Goal: Communication & Community: Share content

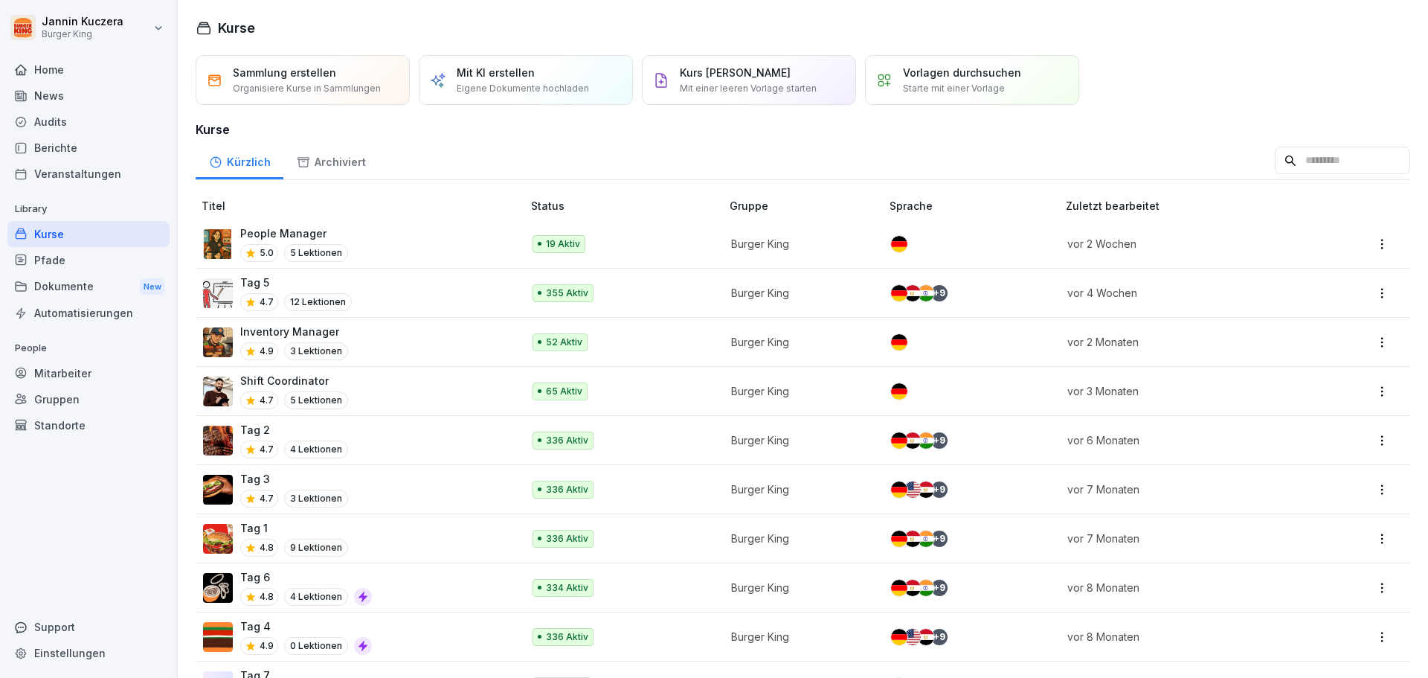
click at [53, 144] on div "Berichte" at bounding box center [88, 148] width 162 height 26
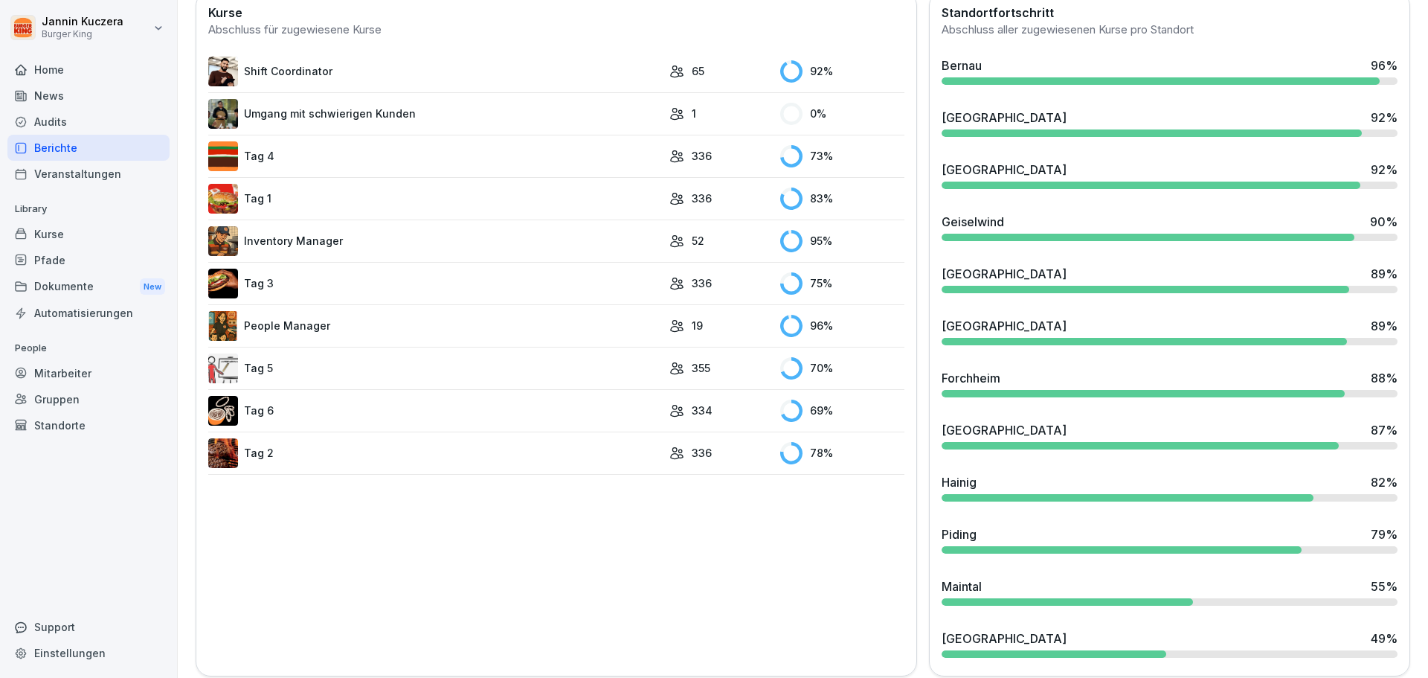
scroll to position [446, 0]
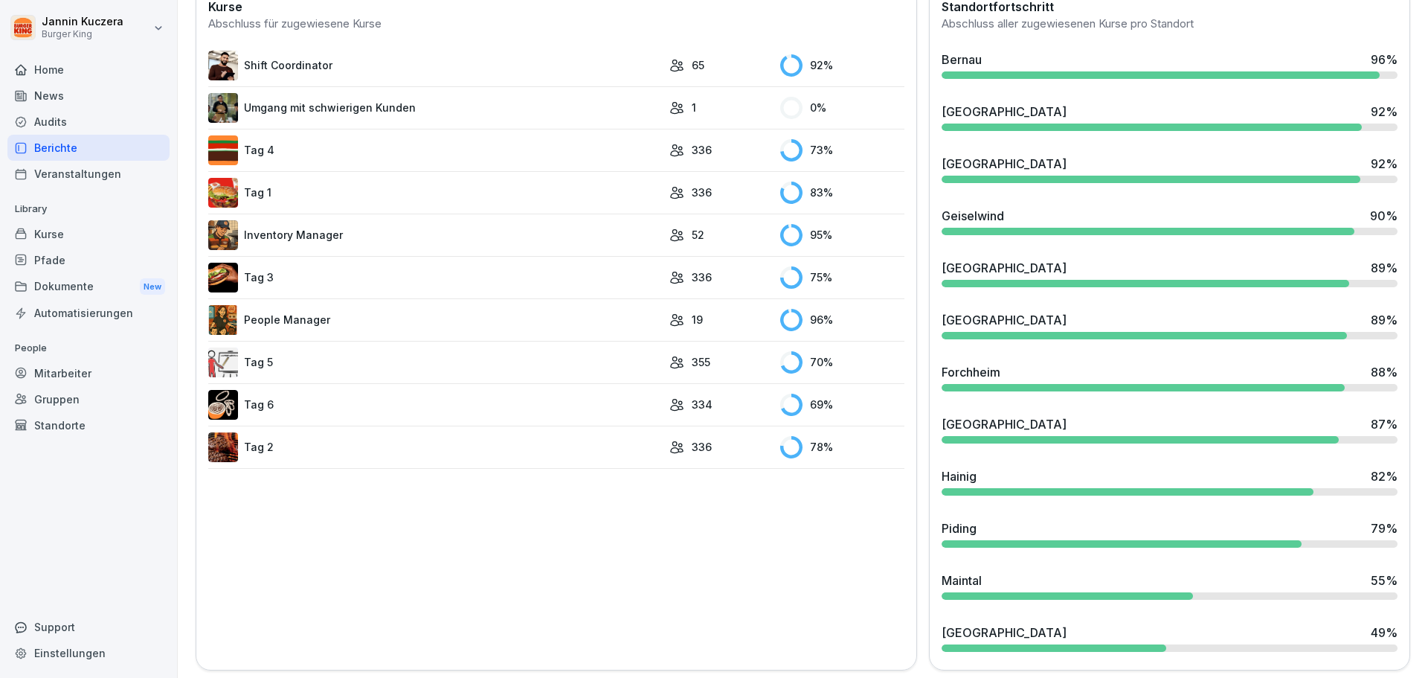
click at [77, 91] on div "News" at bounding box center [88, 96] width 162 height 26
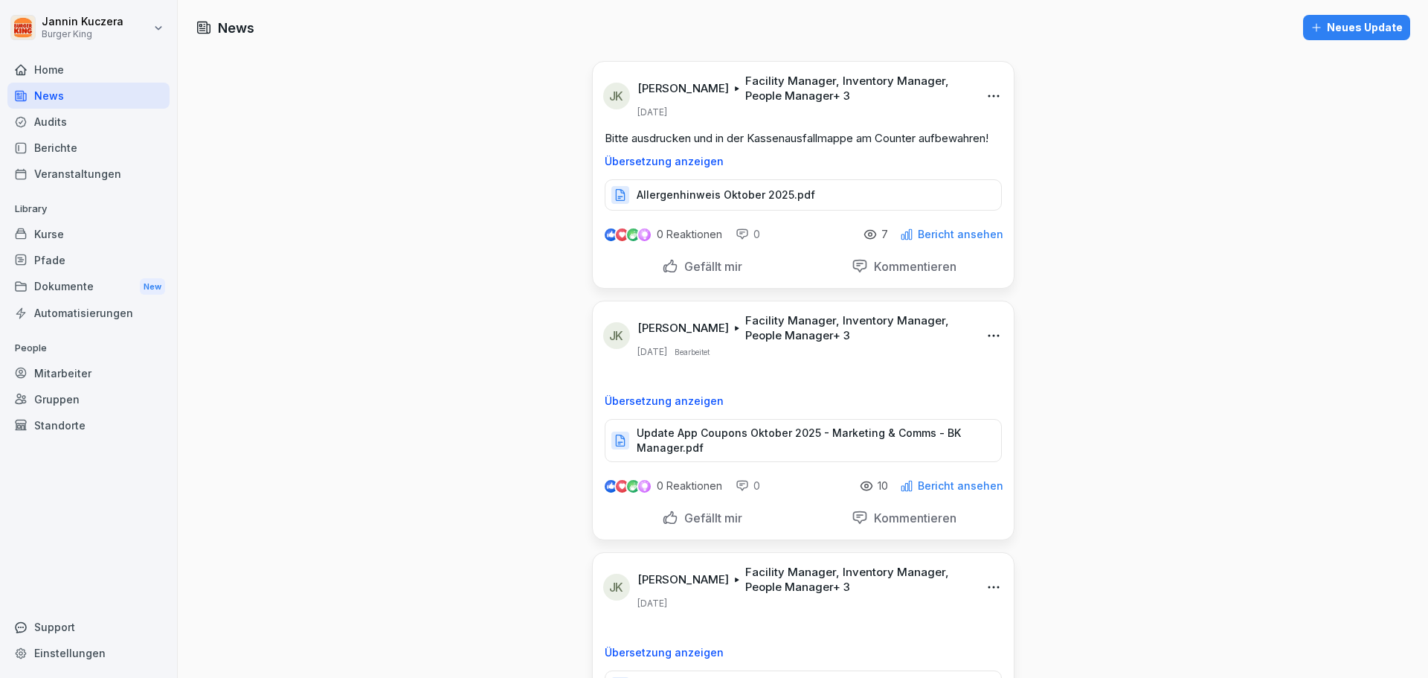
click at [1366, 28] on div "Neues Update" at bounding box center [1357, 27] width 92 height 16
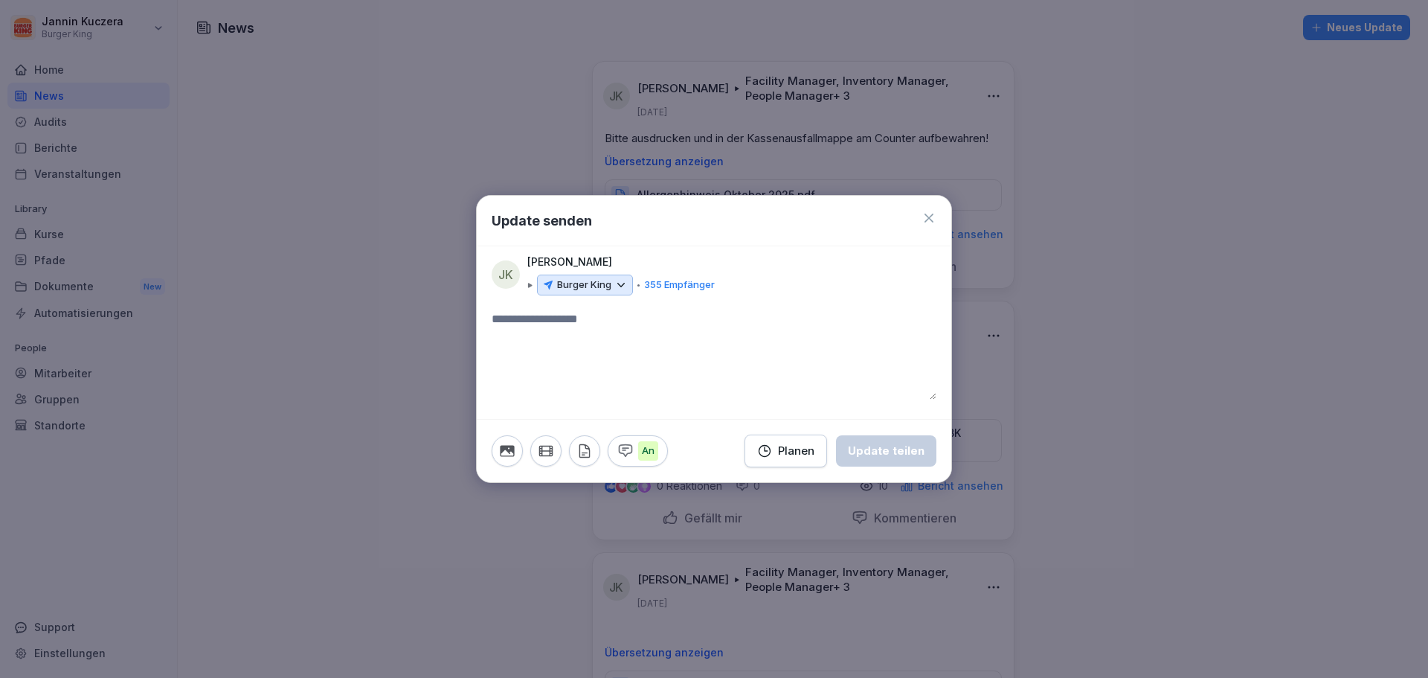
click at [626, 287] on icon at bounding box center [620, 284] width 13 height 13
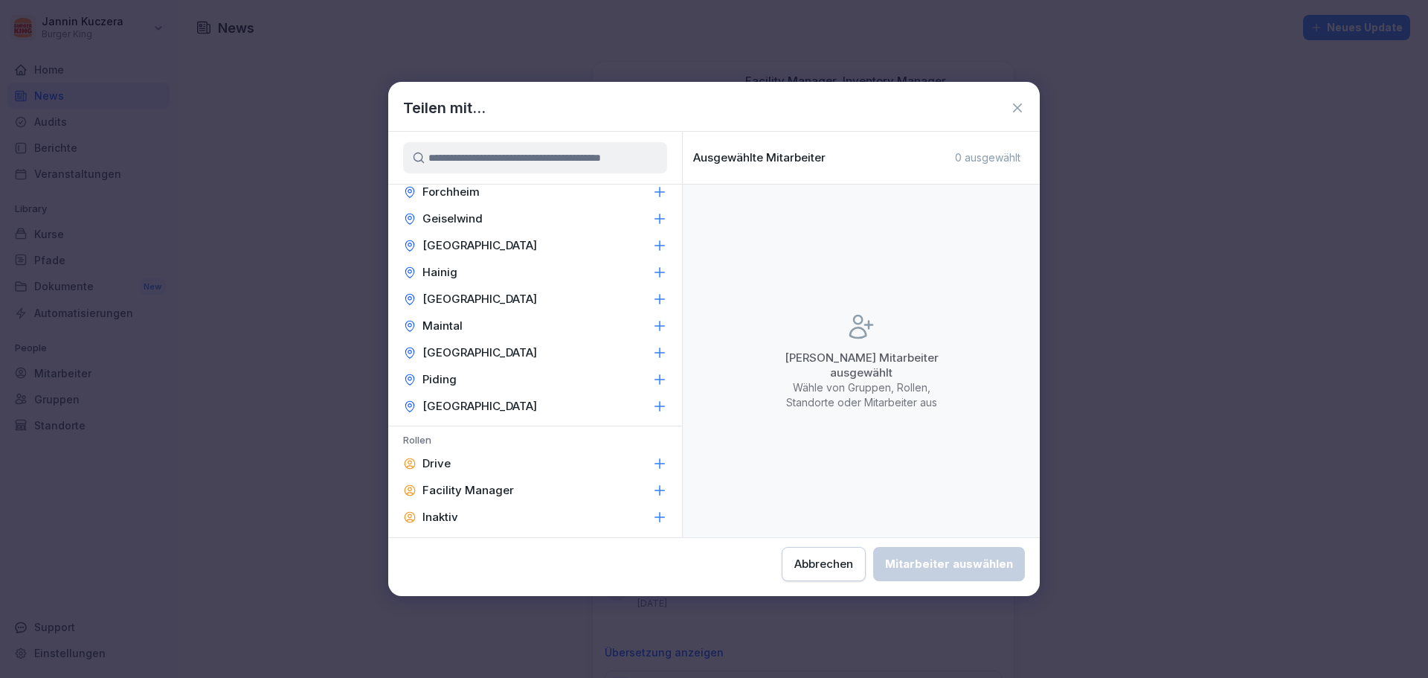
scroll to position [595, 0]
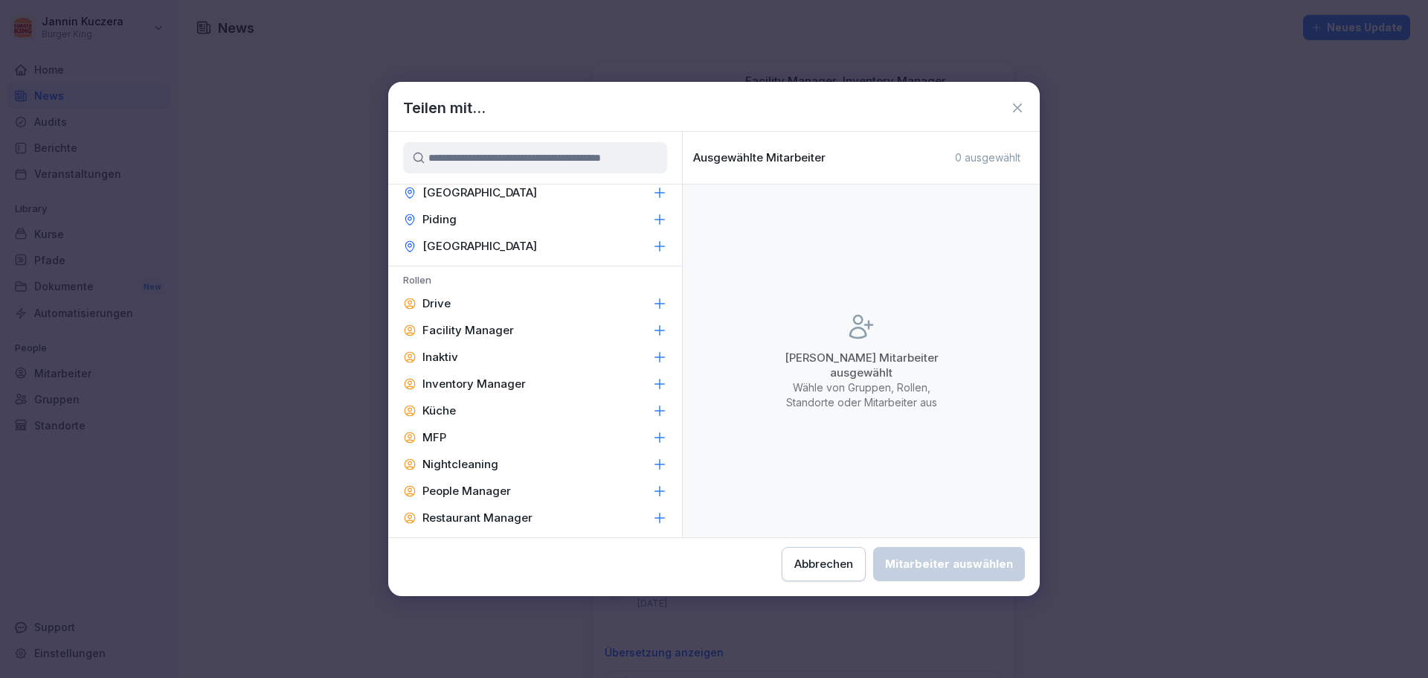
click at [528, 336] on div "Facility Manager" at bounding box center [535, 330] width 294 height 27
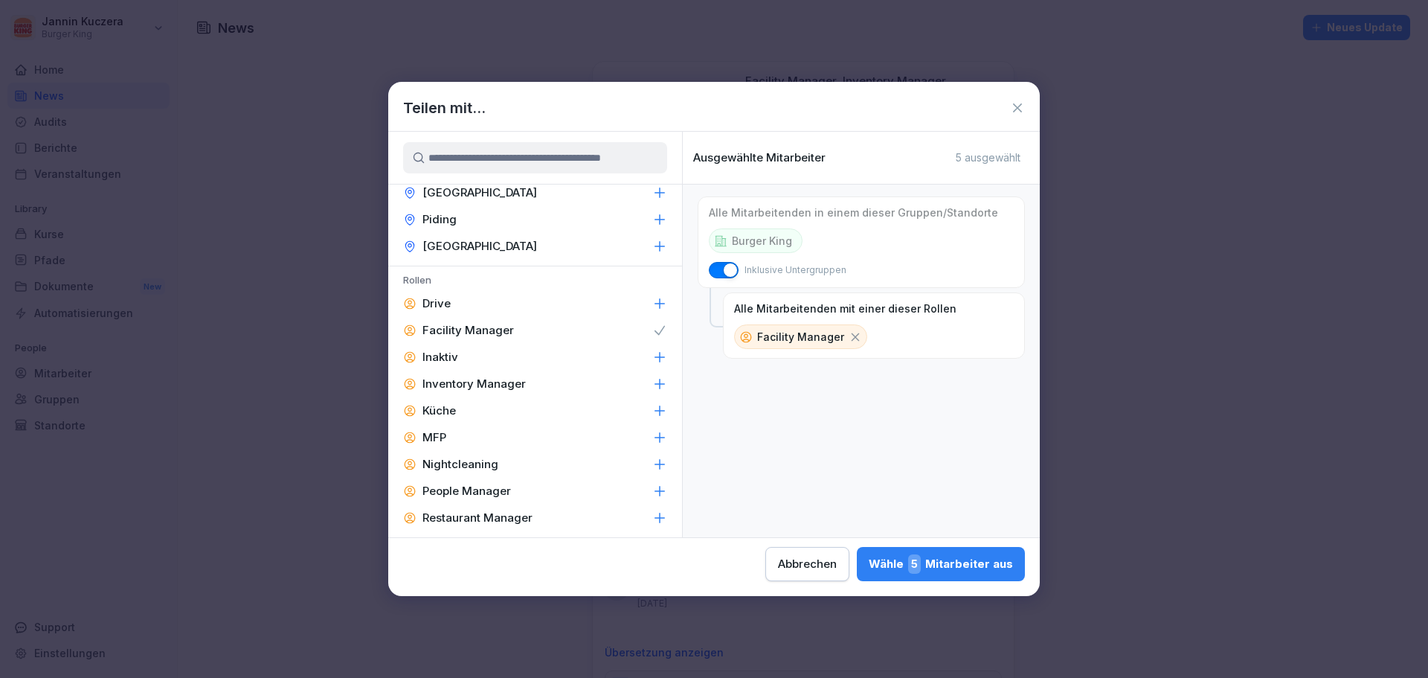
click at [507, 382] on p "Inventory Manager" at bounding box center [474, 383] width 103 height 15
click at [483, 497] on p "People Manager" at bounding box center [467, 490] width 89 height 15
click at [482, 513] on p "Restaurant Manager" at bounding box center [478, 517] width 110 height 15
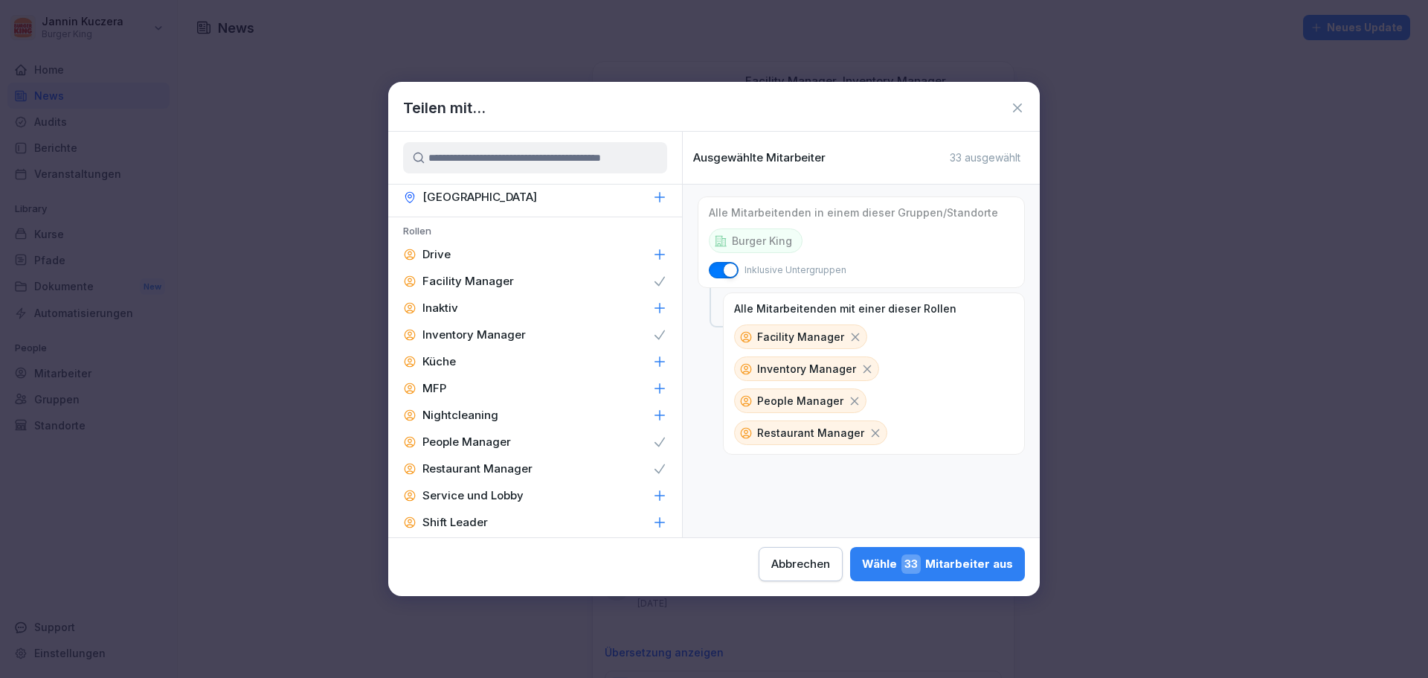
scroll to position [669, 0]
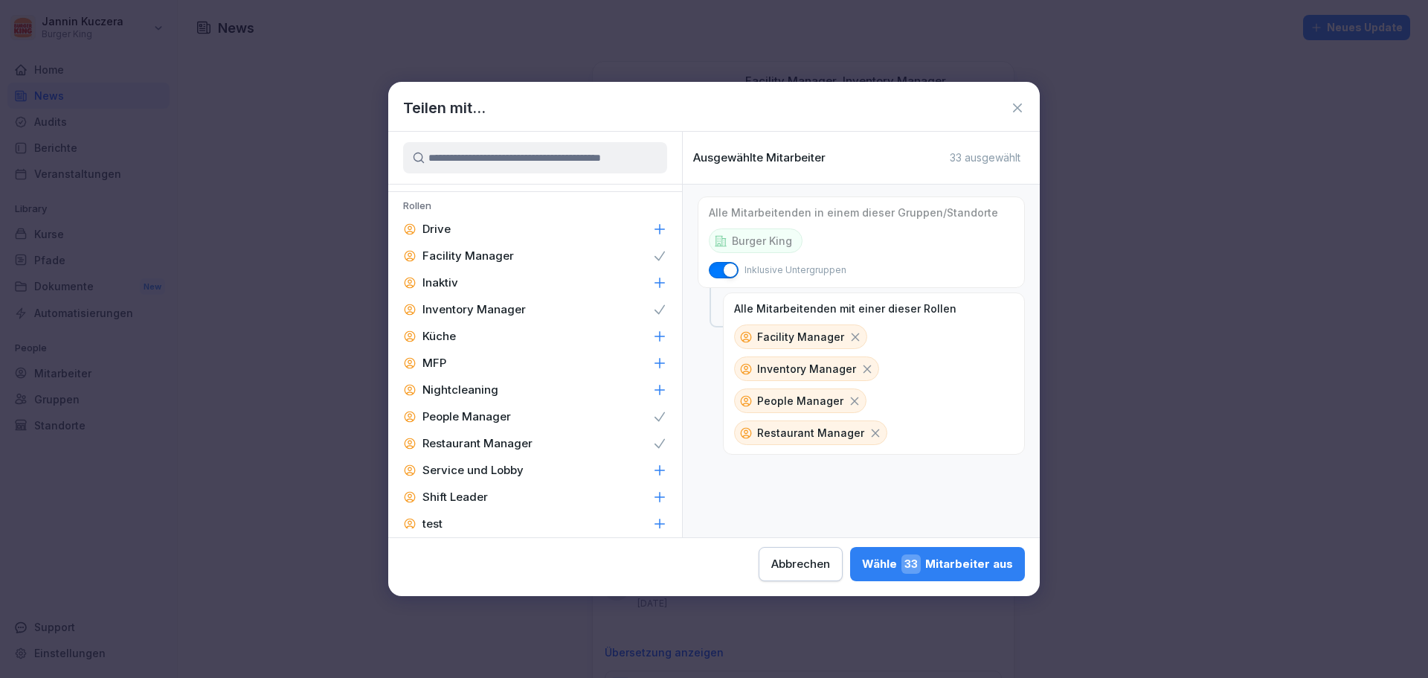
click at [525, 493] on div "Shift Leader" at bounding box center [535, 496] width 294 height 27
click at [992, 565] on div "Wähle 58 Mitarbeiter aus" at bounding box center [937, 563] width 152 height 19
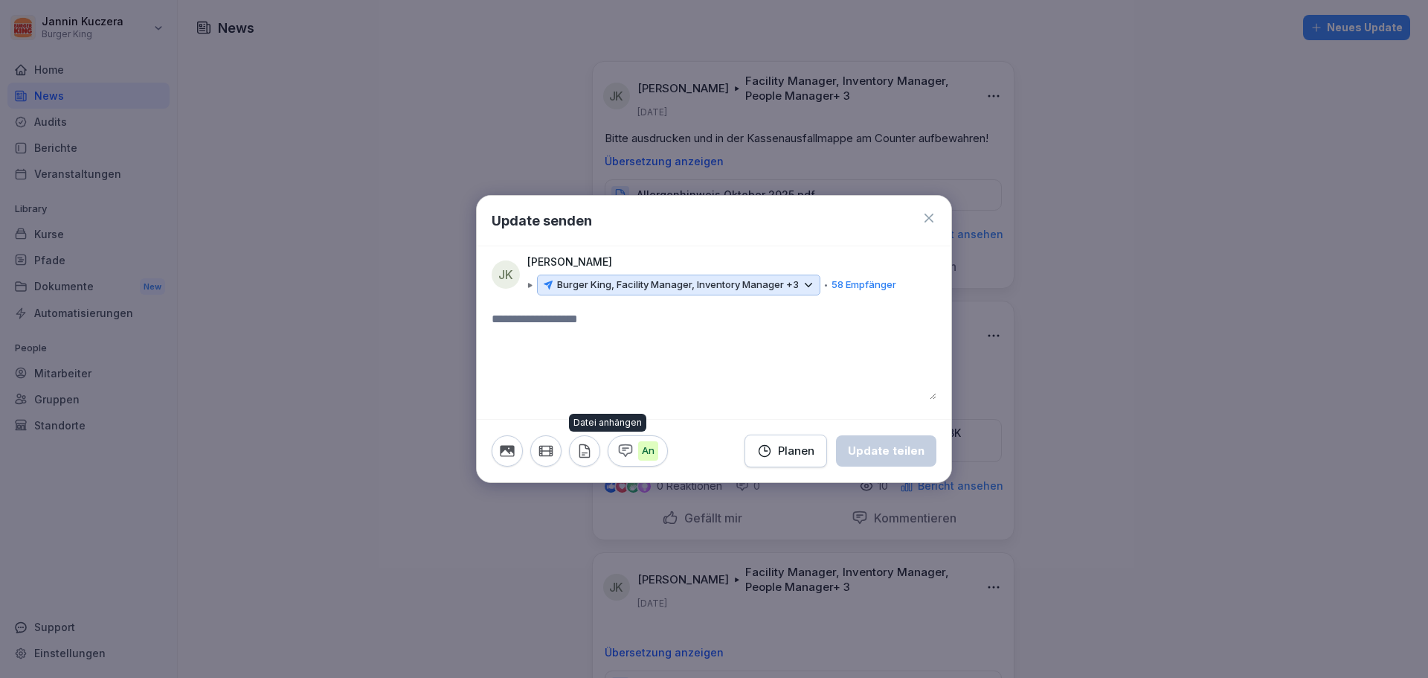
click at [575, 450] on button "button" at bounding box center [584, 450] width 31 height 31
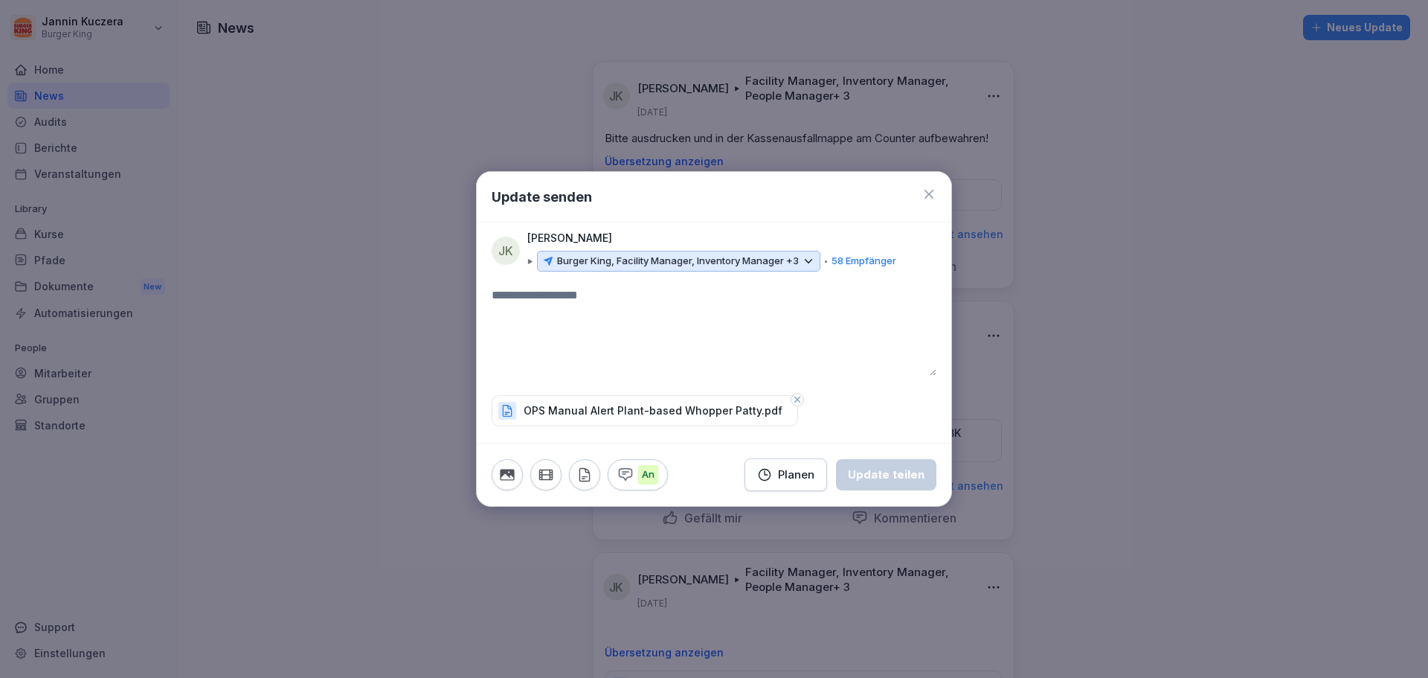
click at [596, 335] on textarea at bounding box center [714, 330] width 445 height 89
click at [876, 479] on div "Update teilen" at bounding box center [886, 474] width 77 height 16
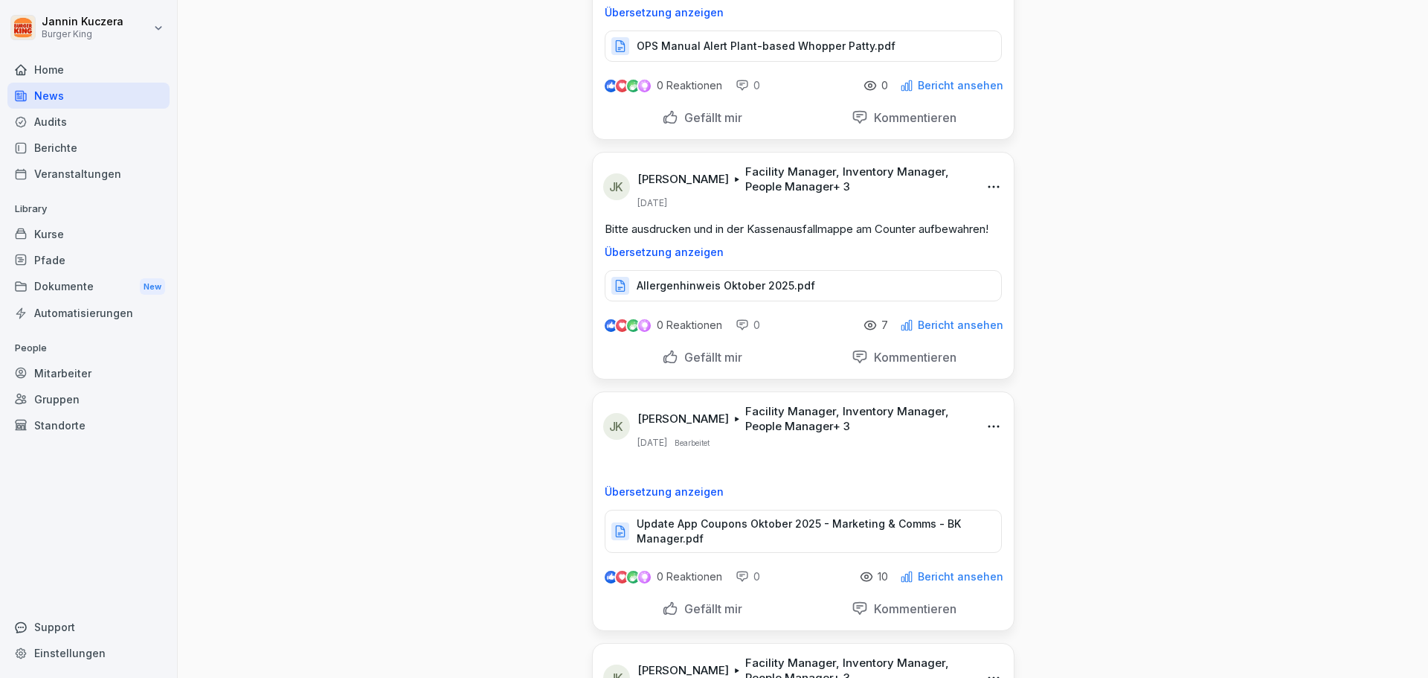
scroll to position [0, 0]
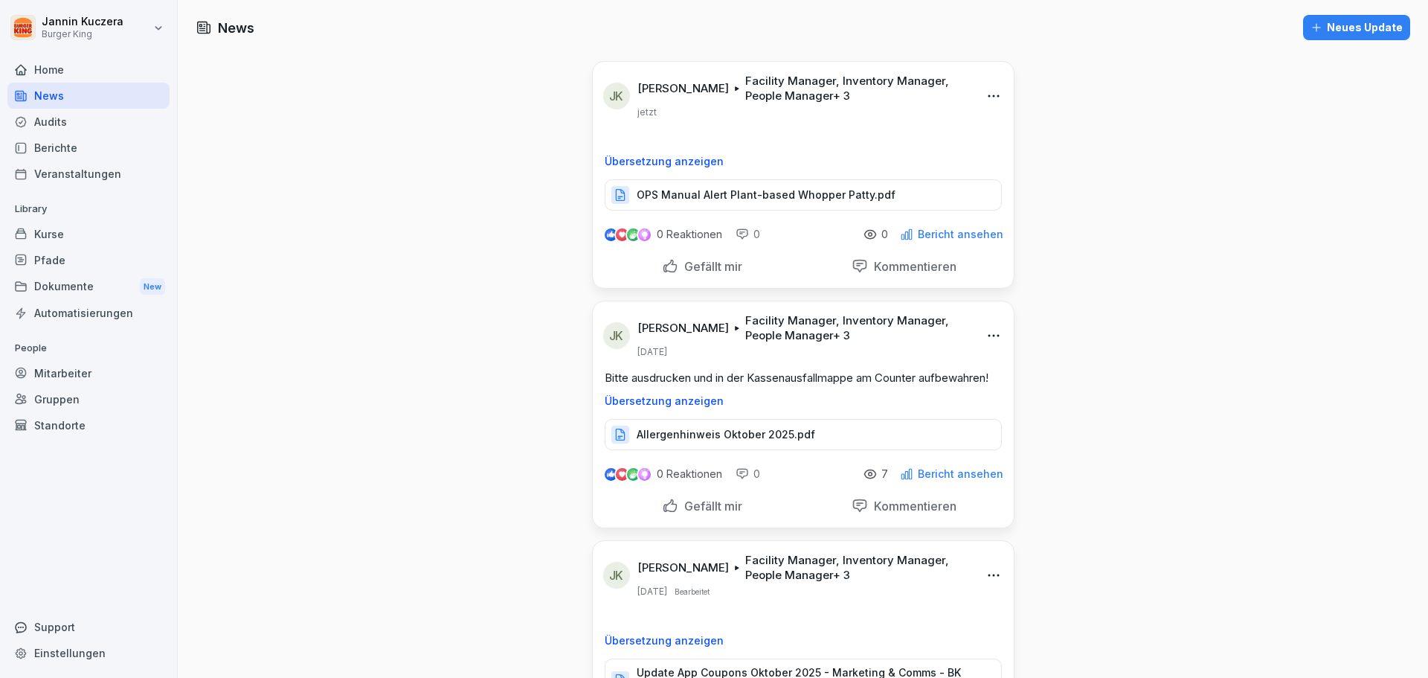
click at [946, 233] on p "Bericht ansehen" at bounding box center [961, 234] width 86 height 12
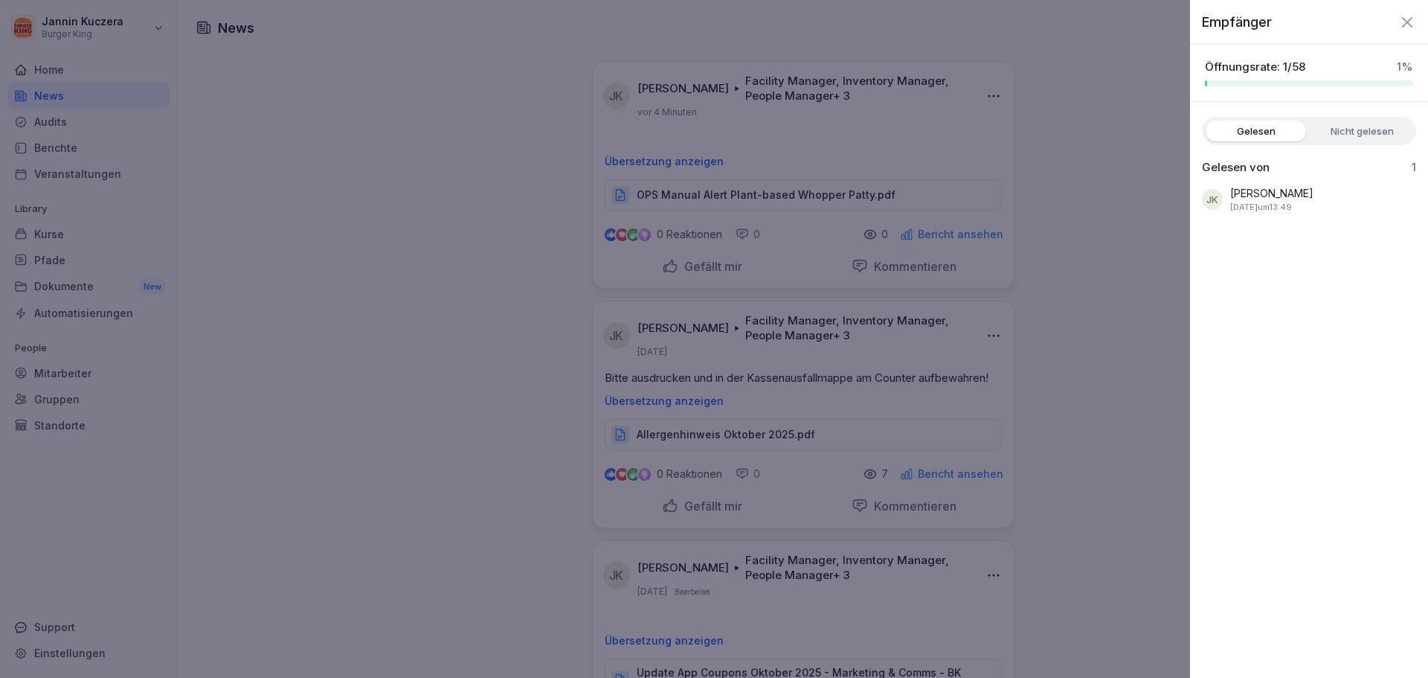
click at [459, 233] on div at bounding box center [714, 339] width 1428 height 678
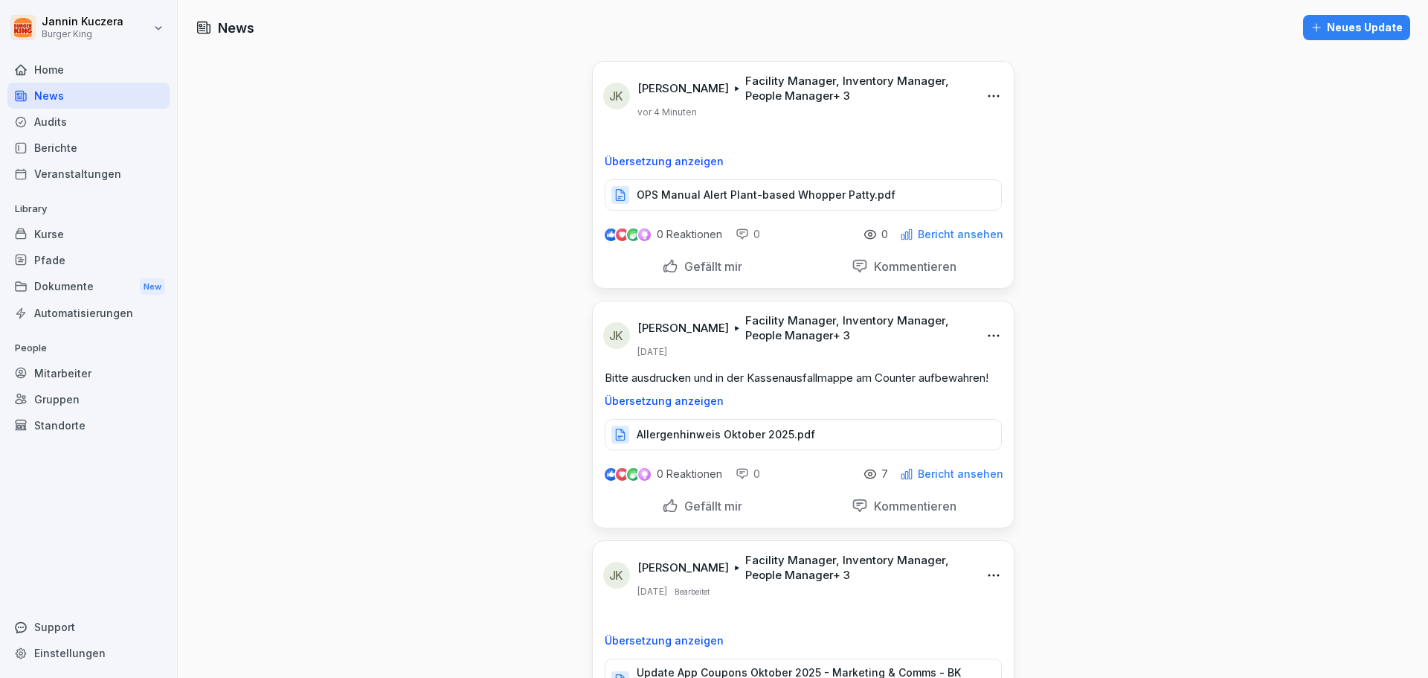
click at [663, 196] on p "OPS Manual Alert Plant-based Whopper Patty.pdf" at bounding box center [766, 194] width 259 height 15
click at [54, 149] on div "Berichte" at bounding box center [88, 148] width 162 height 26
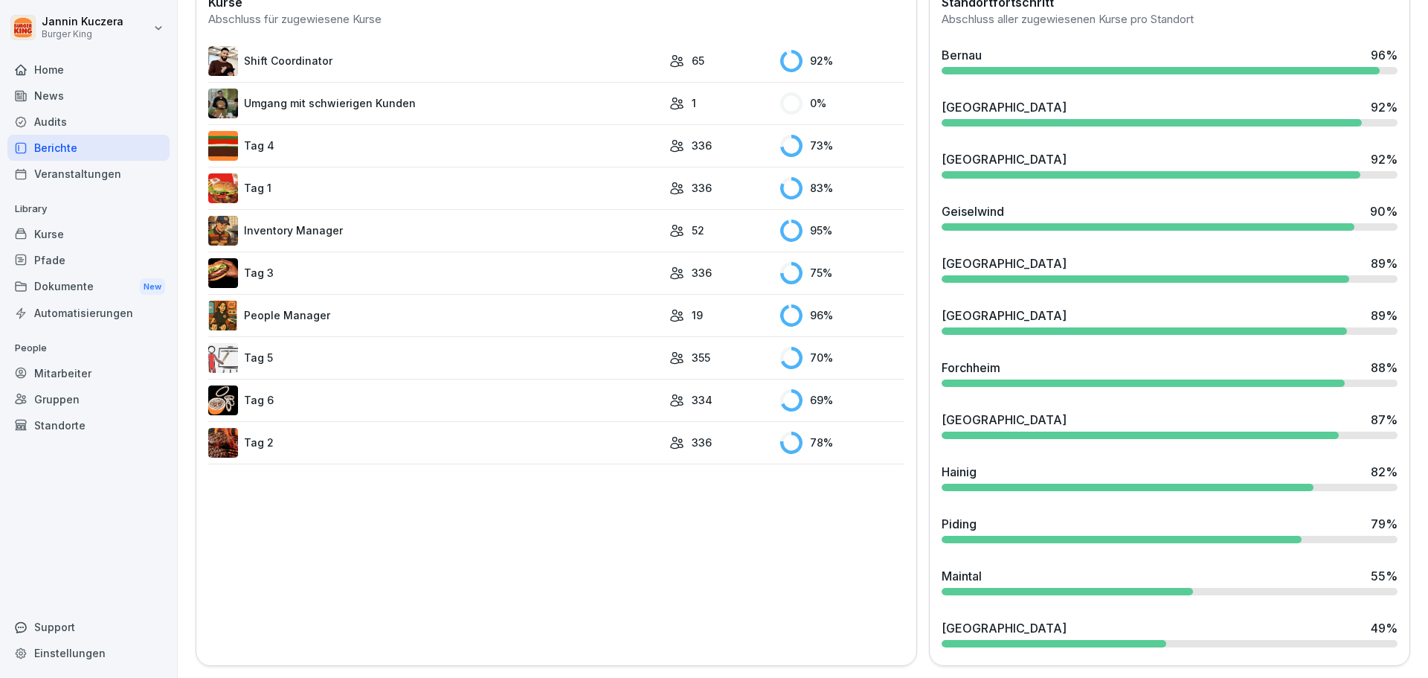
scroll to position [462, 0]
